Goal: Task Accomplishment & Management: Manage account settings

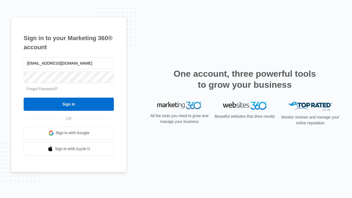
type input "[EMAIL_ADDRESS][DOMAIN_NAME]"
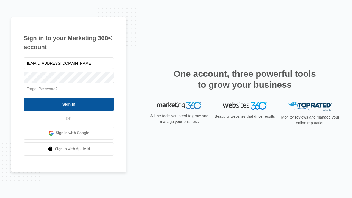
click at [69, 104] on input "Sign In" at bounding box center [69, 104] width 90 height 13
